Goal: Task Accomplishment & Management: Complete application form

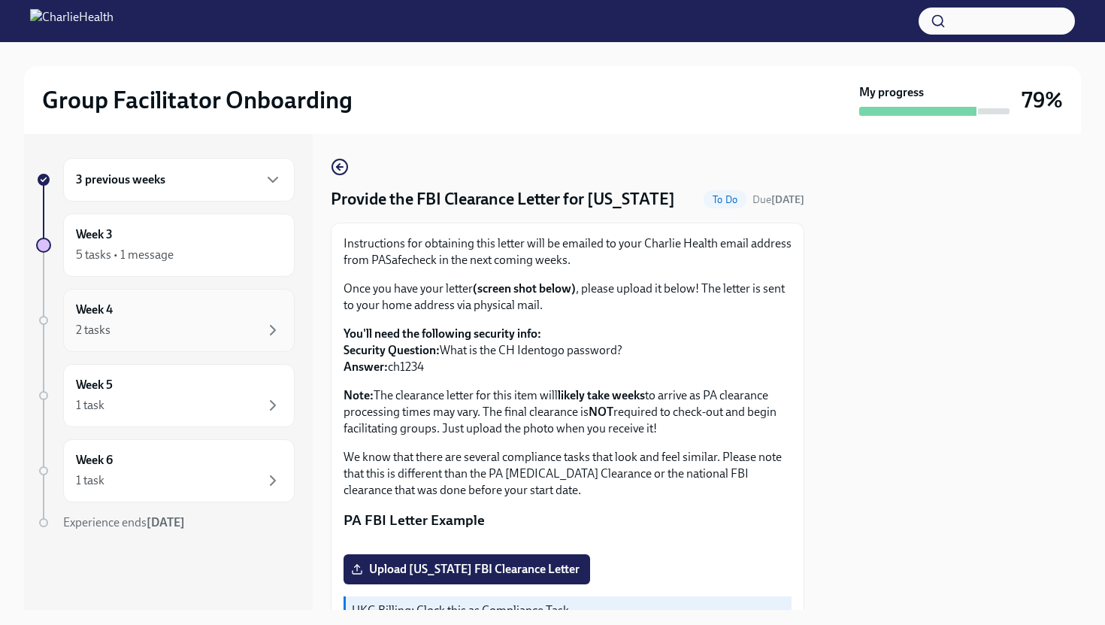
click at [213, 317] on div "Week 4 2 tasks" at bounding box center [179, 321] width 206 height 38
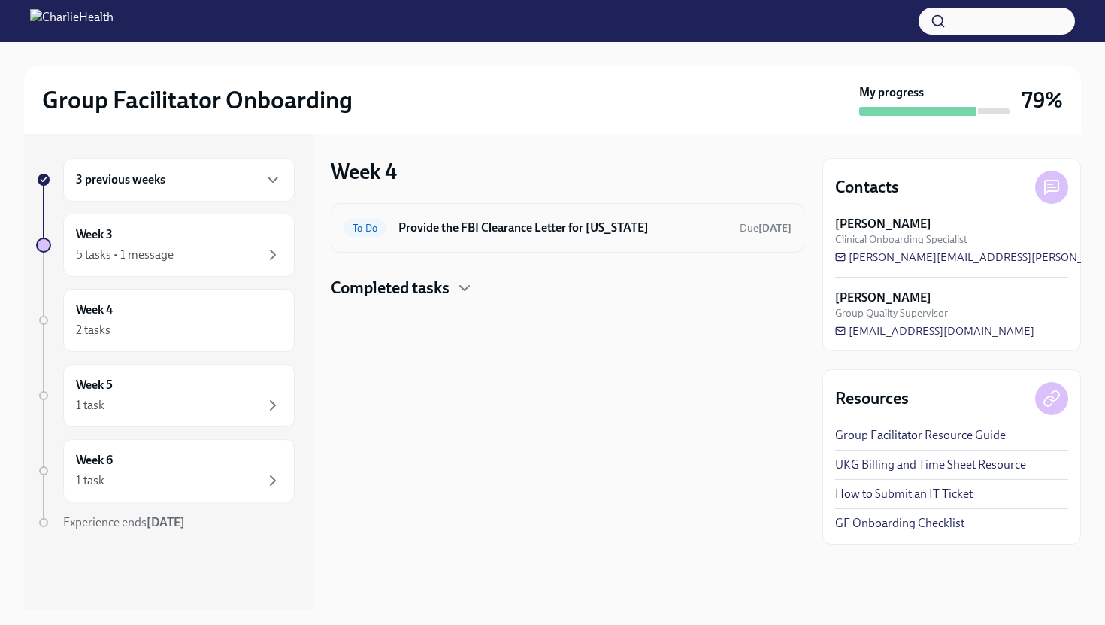
click at [486, 238] on div "To Do Provide the FBI Clearance Letter for Pennsylvania Due Sep 23rd" at bounding box center [568, 228] width 448 height 24
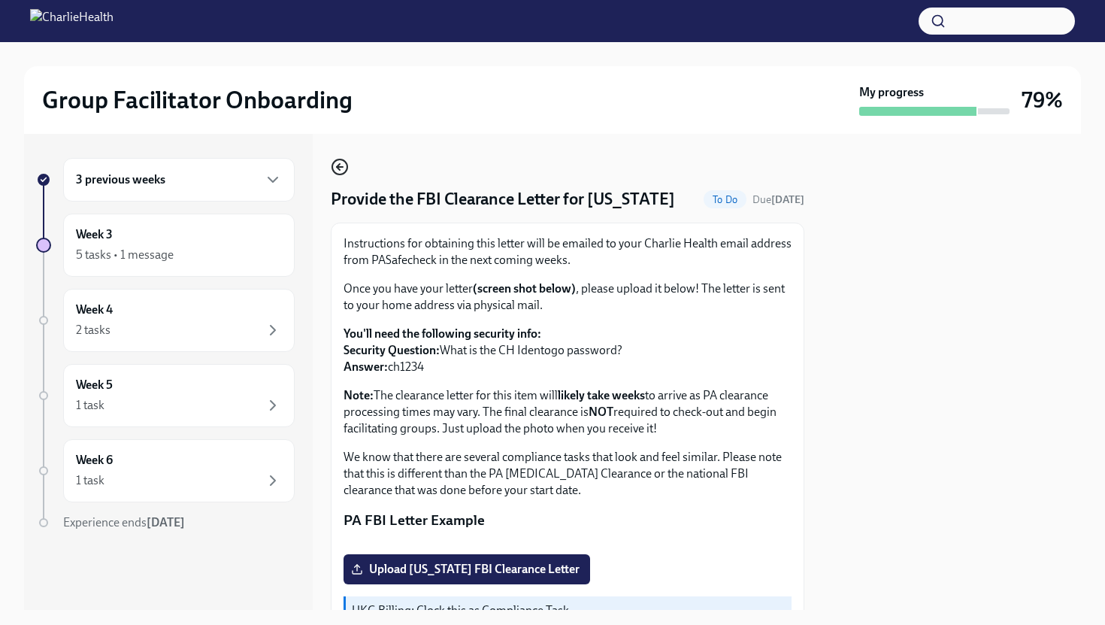
click at [345, 162] on circle "button" at bounding box center [339, 166] width 15 height 15
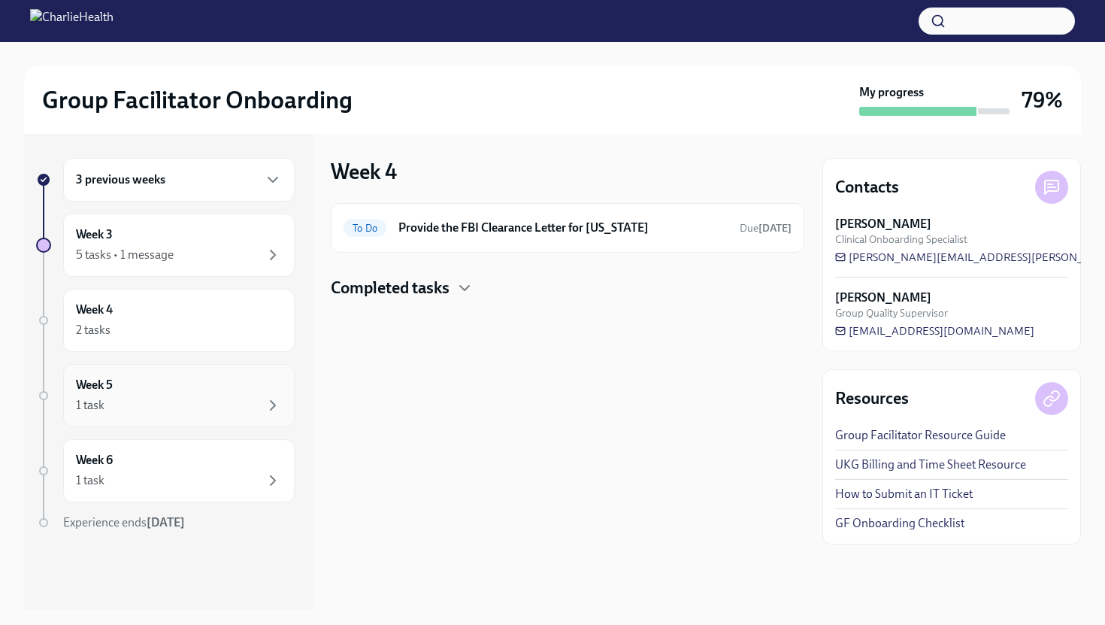
click at [208, 392] on div "Week 5 1 task" at bounding box center [179, 396] width 206 height 38
click at [222, 465] on div "Week 6 1 task" at bounding box center [179, 471] width 206 height 38
click at [186, 196] on div "3 previous weeks" at bounding box center [179, 180] width 232 height 44
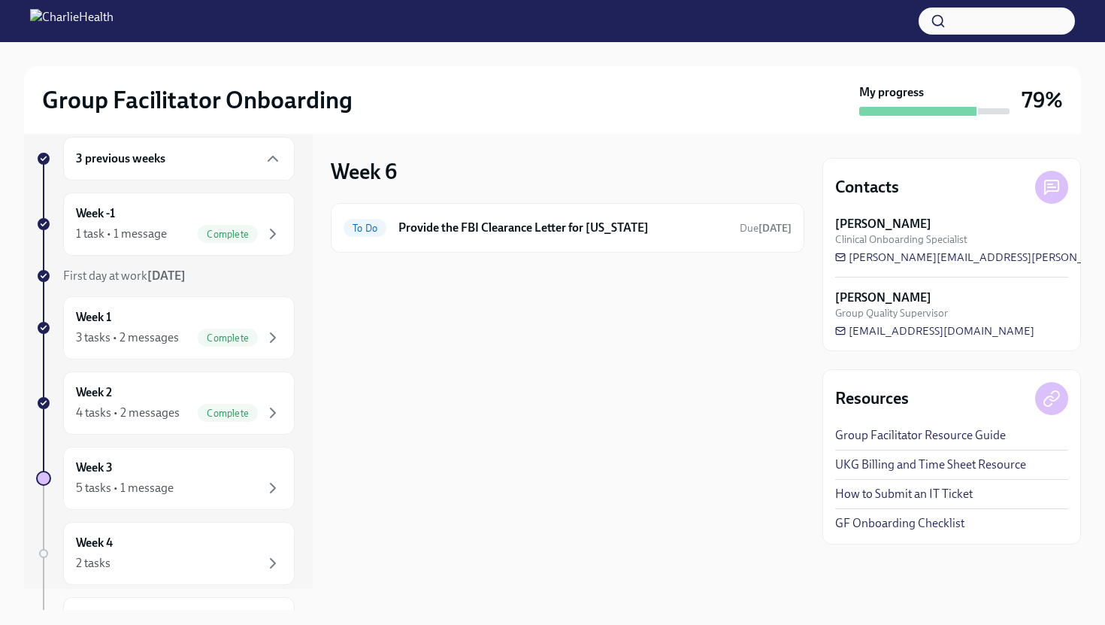
scroll to position [39, 0]
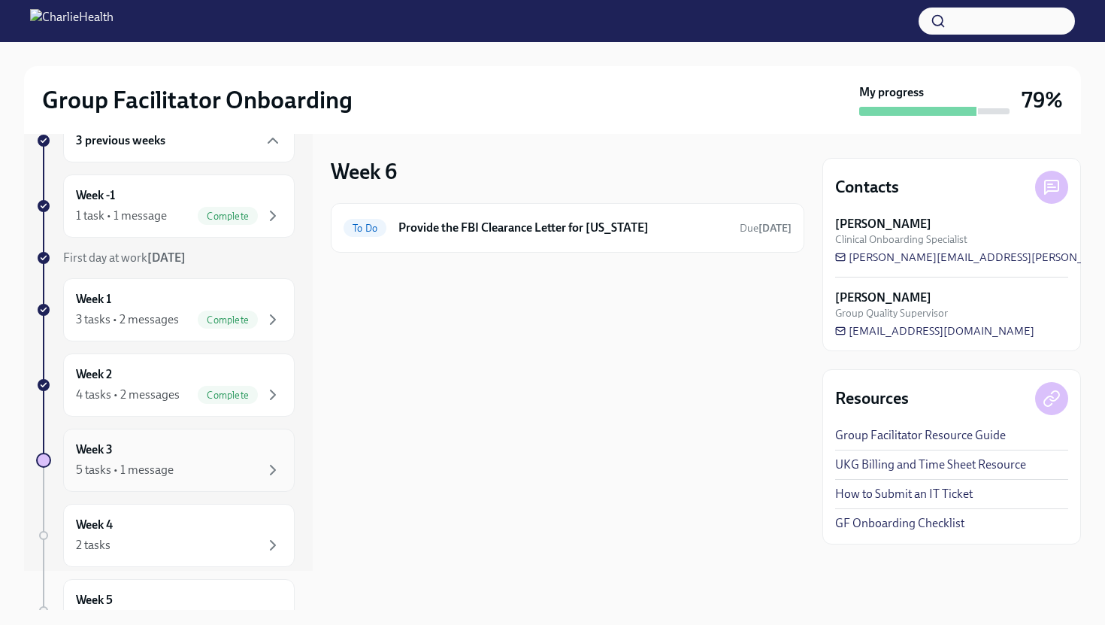
click at [187, 468] on div "5 tasks • 1 message" at bounding box center [179, 470] width 206 height 18
